Goal: Navigation & Orientation: Understand site structure

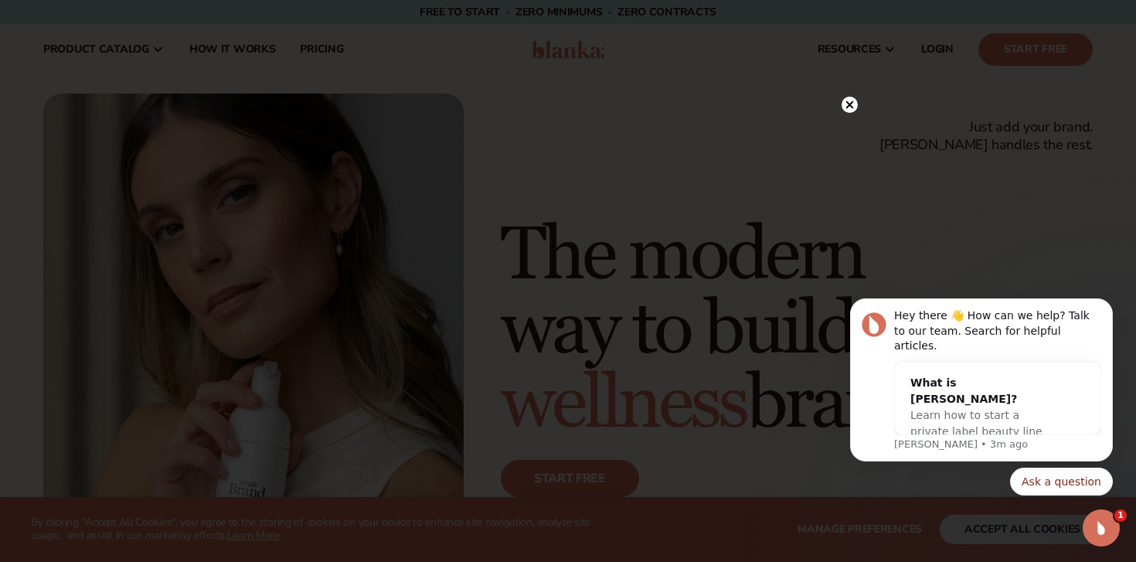
click at [855, 107] on circle at bounding box center [849, 105] width 16 height 16
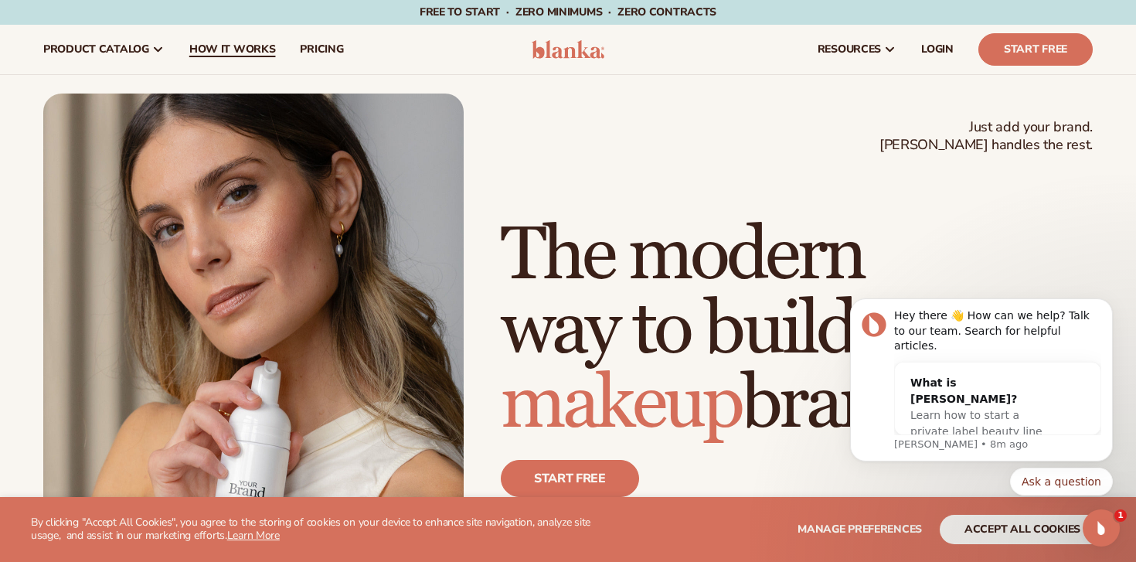
click at [226, 53] on span "How It Works" at bounding box center [232, 49] width 87 height 12
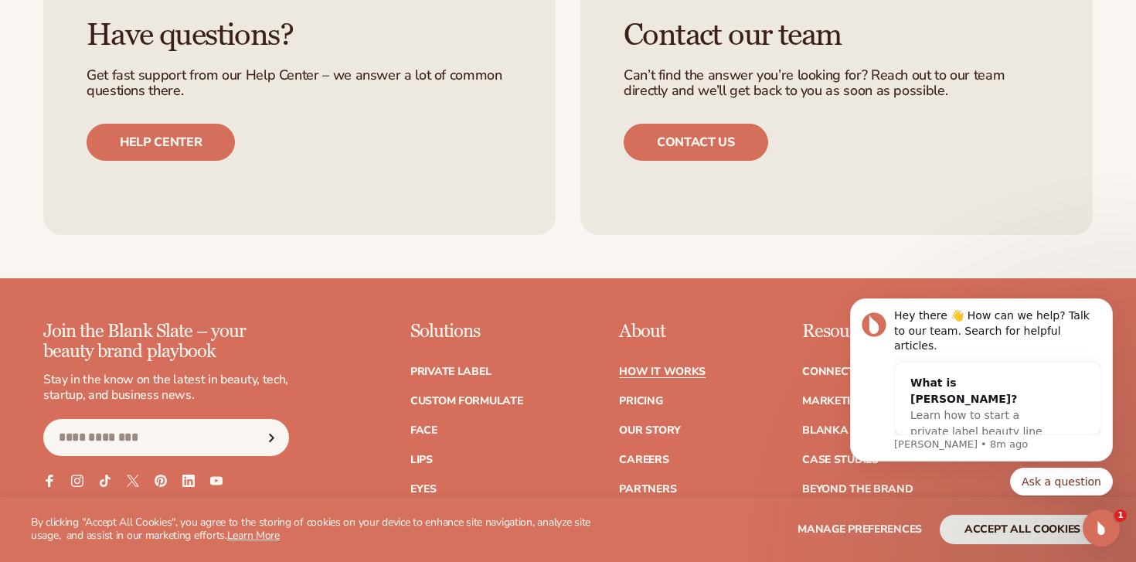
scroll to position [3189, 0]
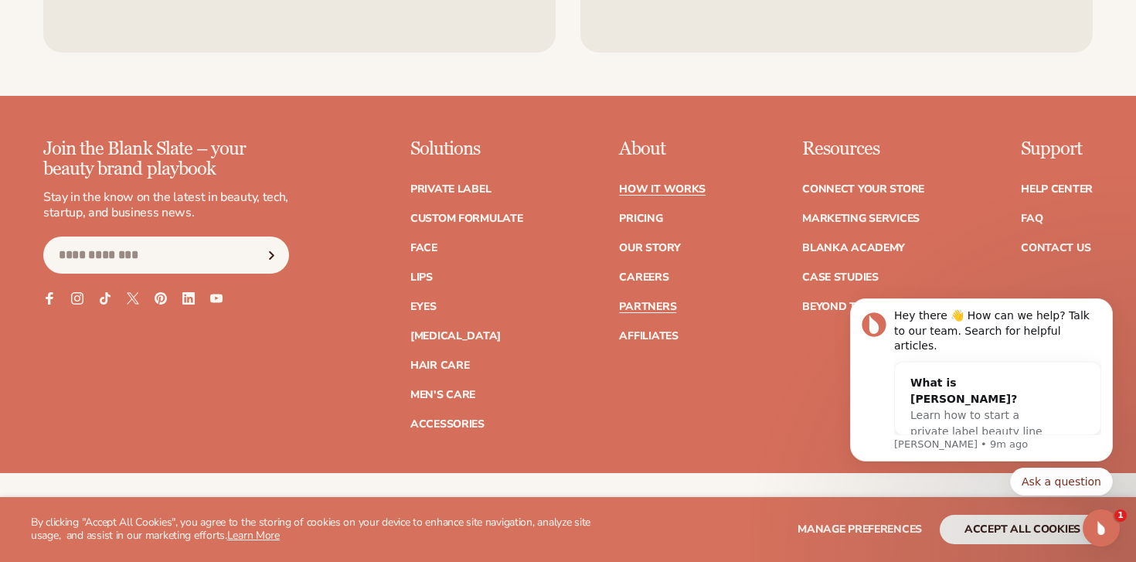
click at [654, 303] on link "Partners" at bounding box center [647, 306] width 57 height 11
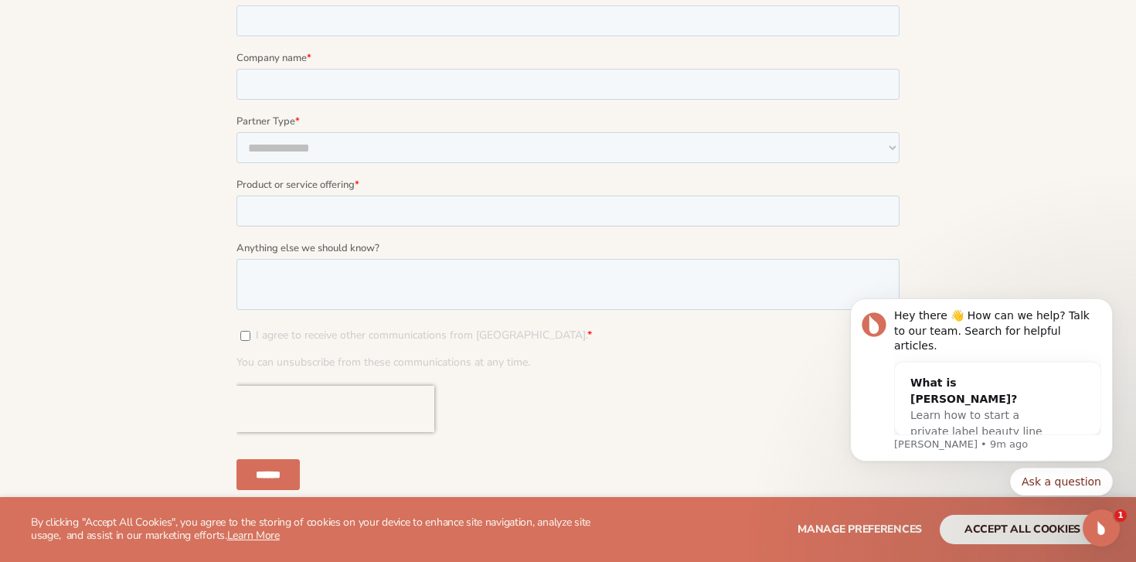
scroll to position [1798, 0]
